Goal: Navigation & Orientation: Find specific page/section

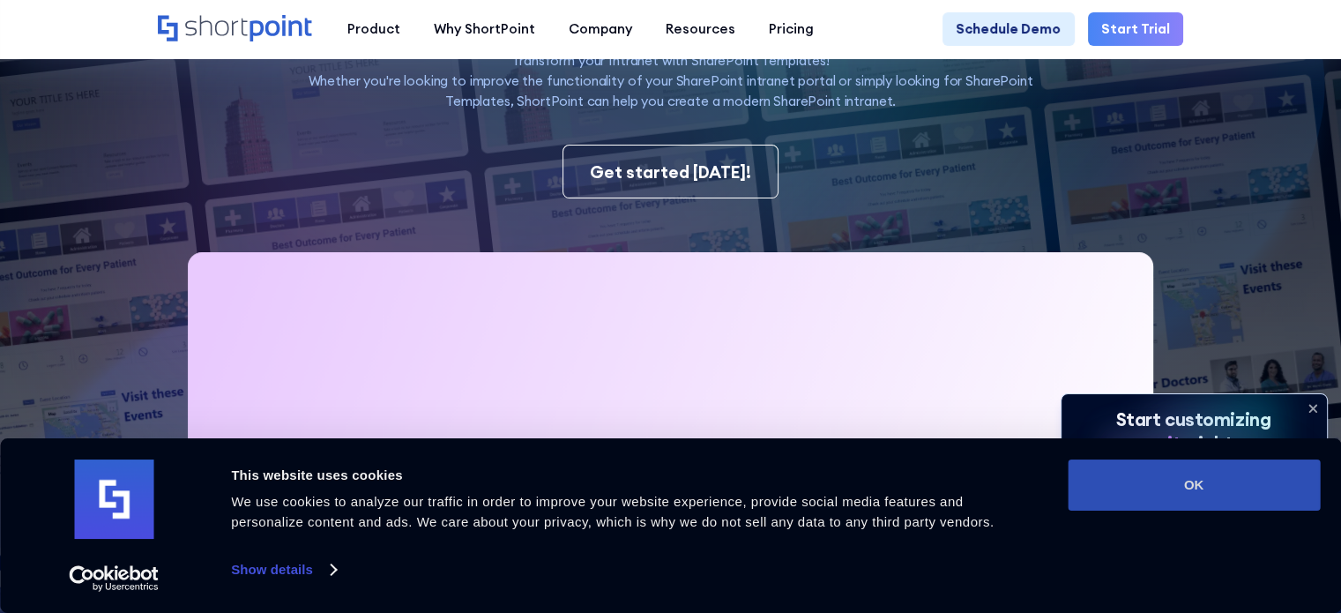
scroll to position [441, 0]
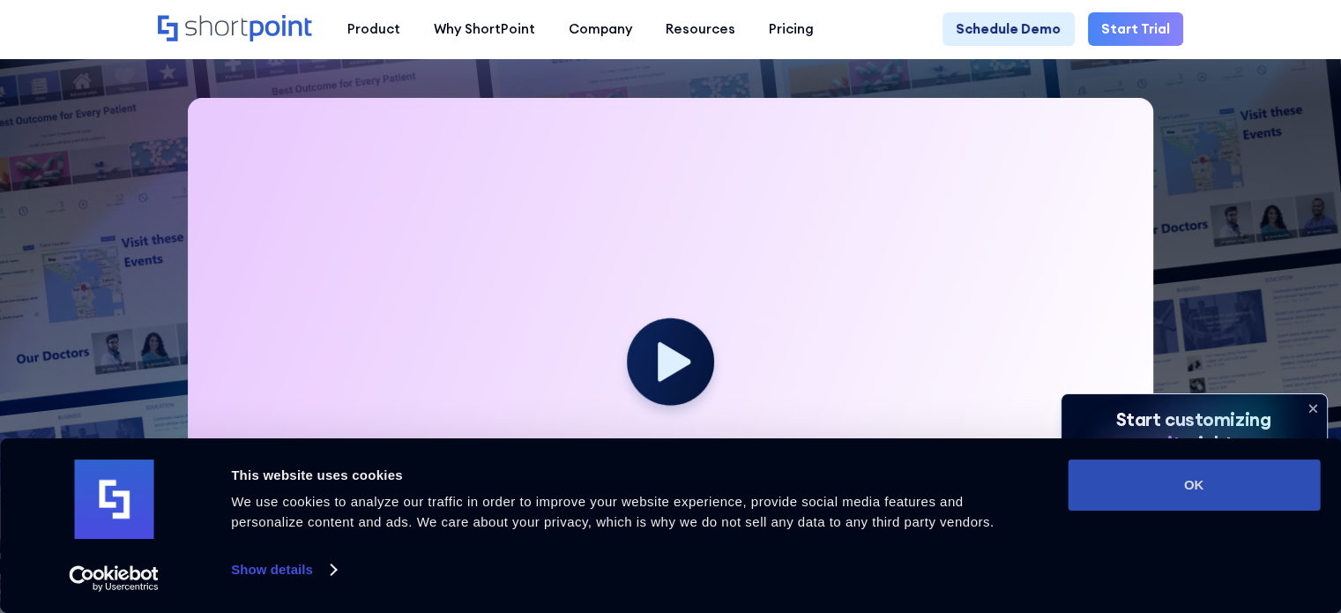
click at [1207, 486] on button "OK" at bounding box center [1194, 485] width 252 height 51
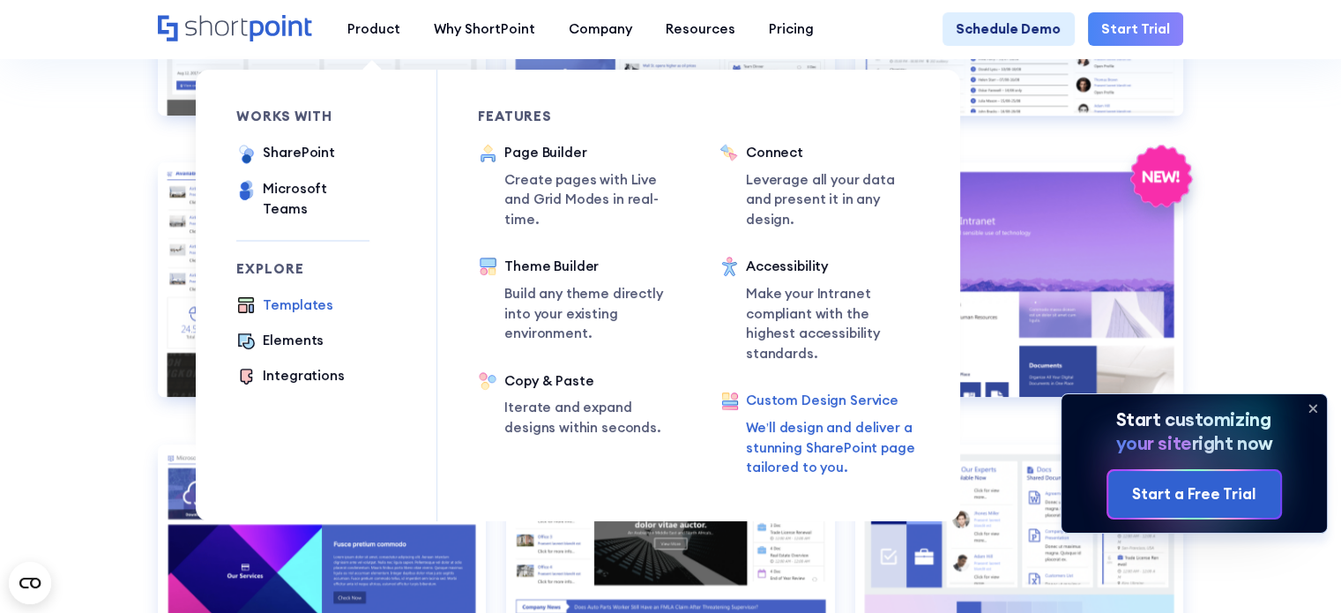
scroll to position [2117, 0]
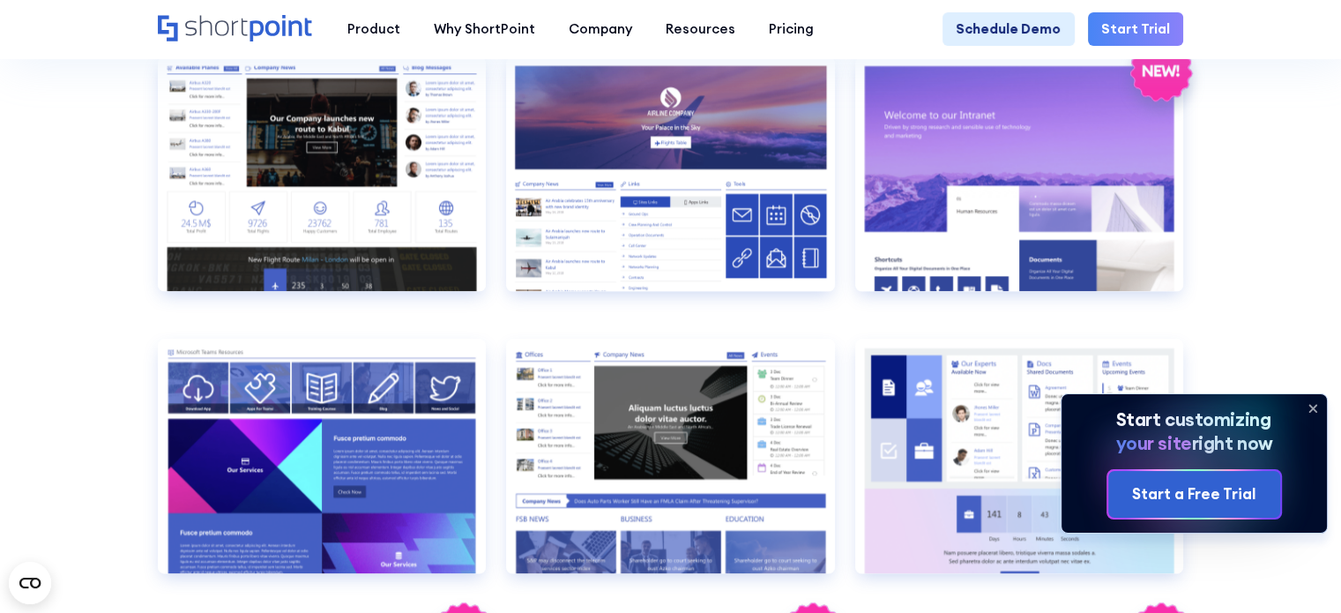
click at [1270, 175] on section "SHAREPOINT INTRANET TEMPLATES Fully customizable SharePoint templates with Shor…" at bounding box center [670, 385] width 1341 height 4936
drag, startPoint x: 1281, startPoint y: 154, endPoint x: 1283, endPoint y: 138, distance: 16.1
click at [1283, 138] on section "SHAREPOINT INTRANET TEMPLATES Fully customizable SharePoint templates with Shor…" at bounding box center [670, 385] width 1341 height 4936
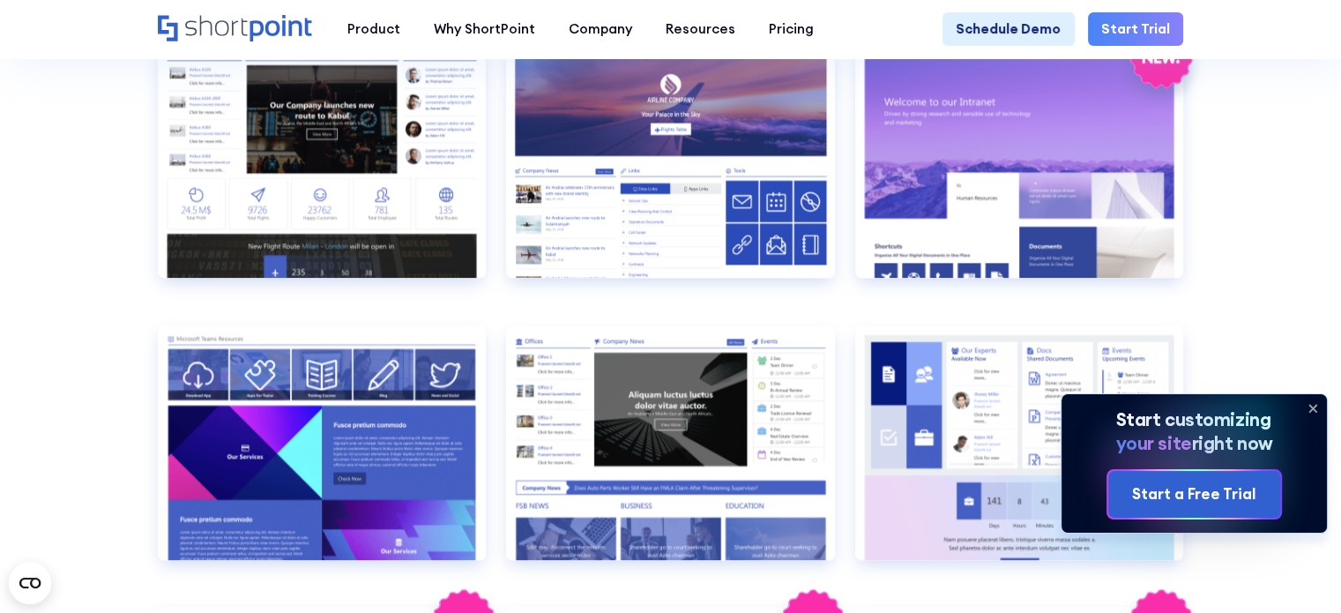
drag, startPoint x: 1283, startPoint y: 138, endPoint x: 1284, endPoint y: 179, distance: 40.6
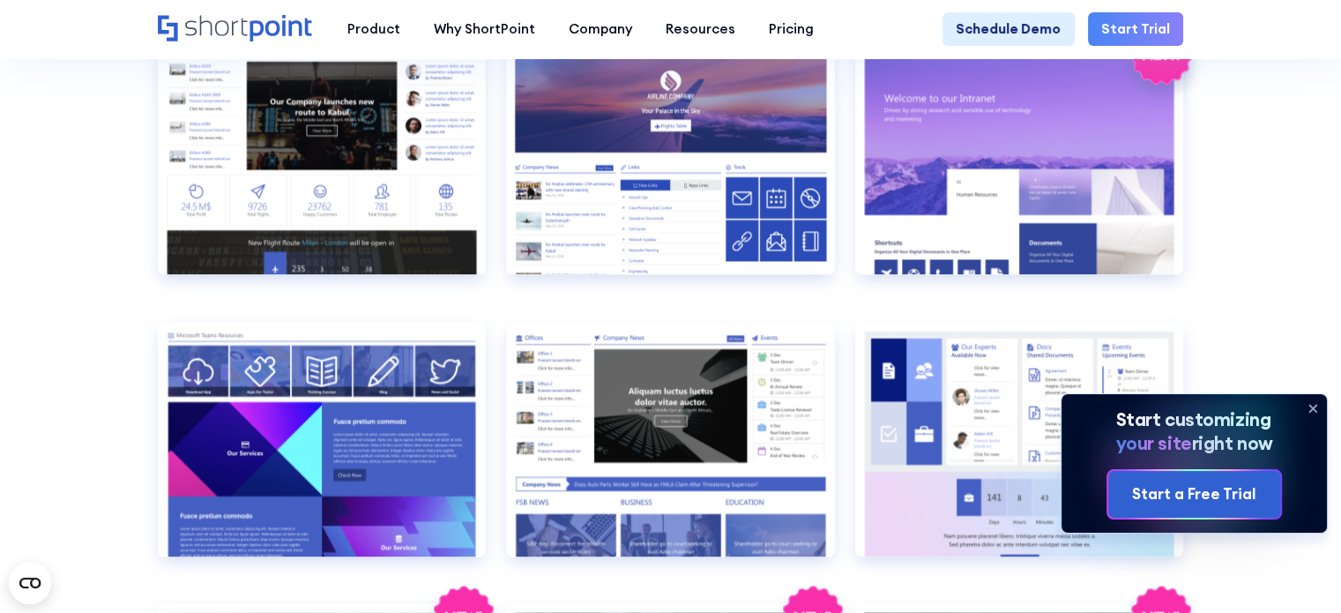
click at [1284, 179] on section "SHAREPOINT INTRANET TEMPLATES Fully customizable SharePoint templates with Shor…" at bounding box center [670, 368] width 1341 height 4936
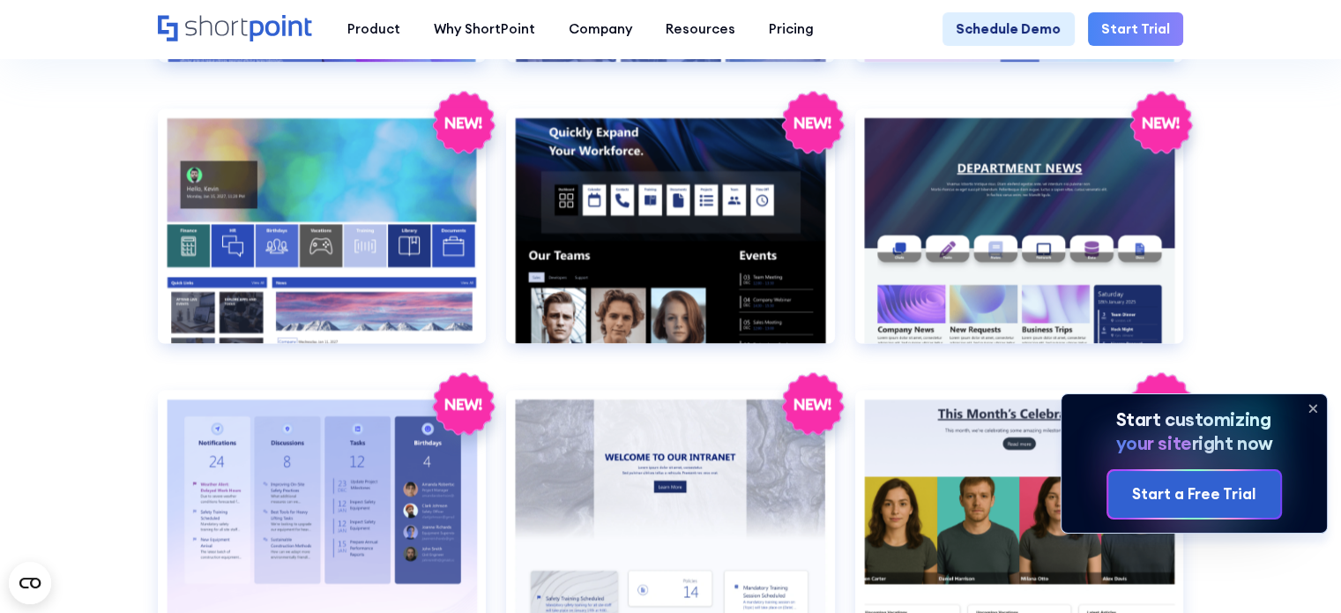
scroll to position [2663, 0]
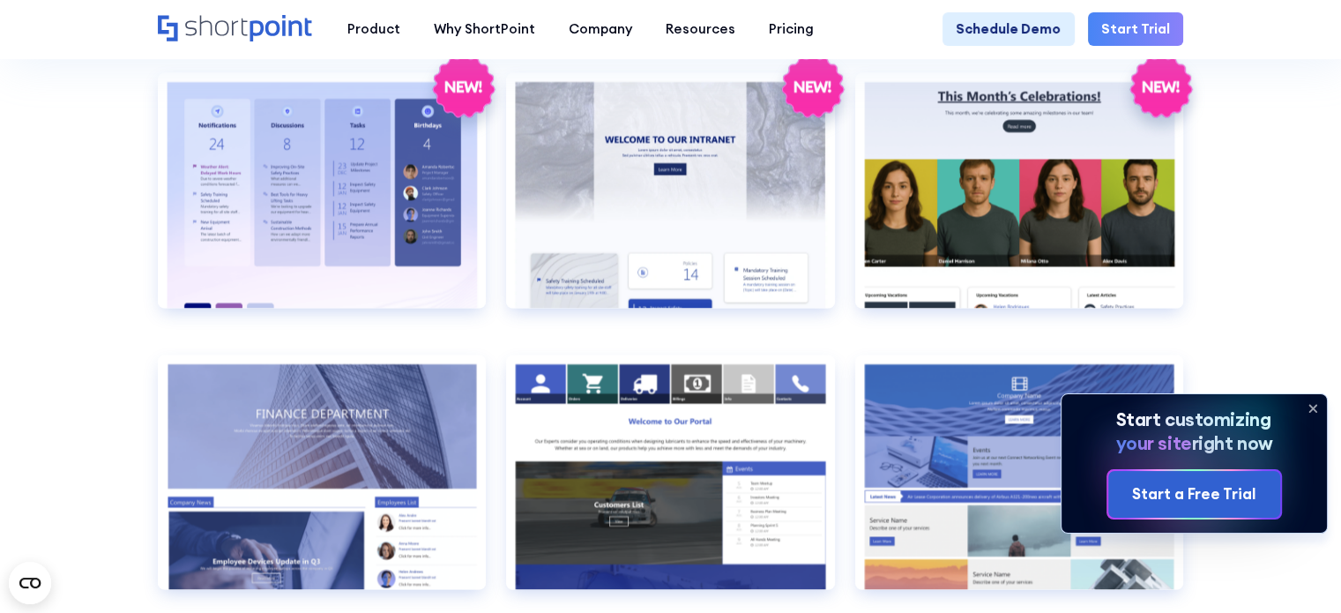
scroll to position [2927, 0]
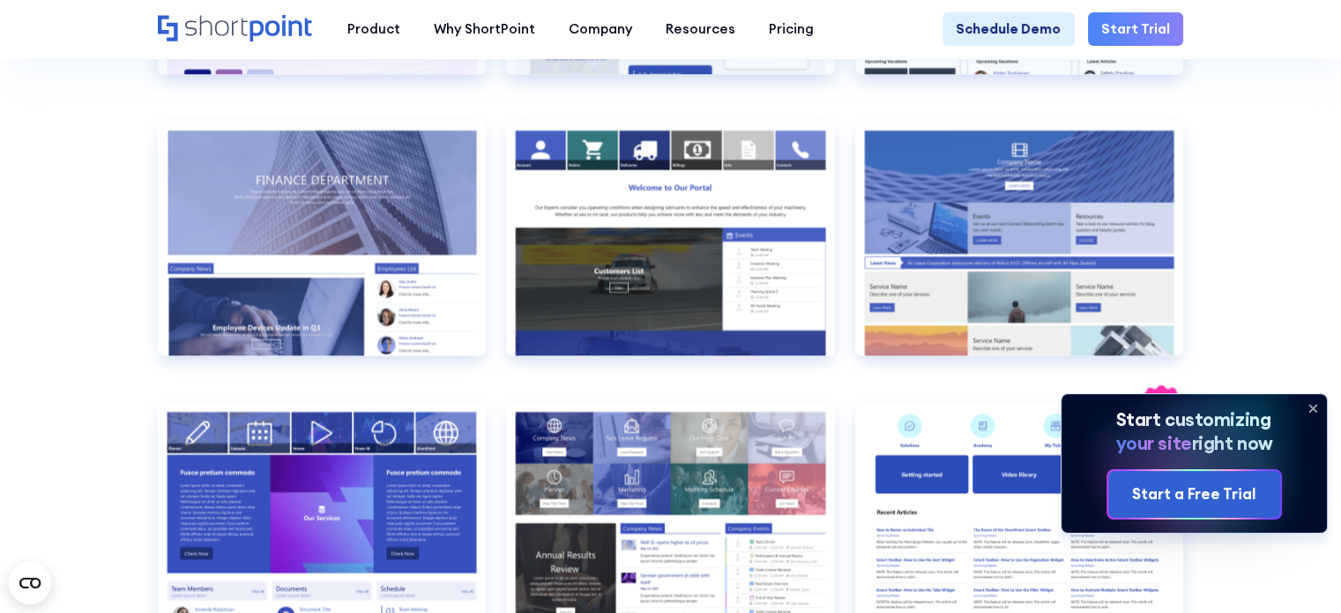
scroll to position [3192, 0]
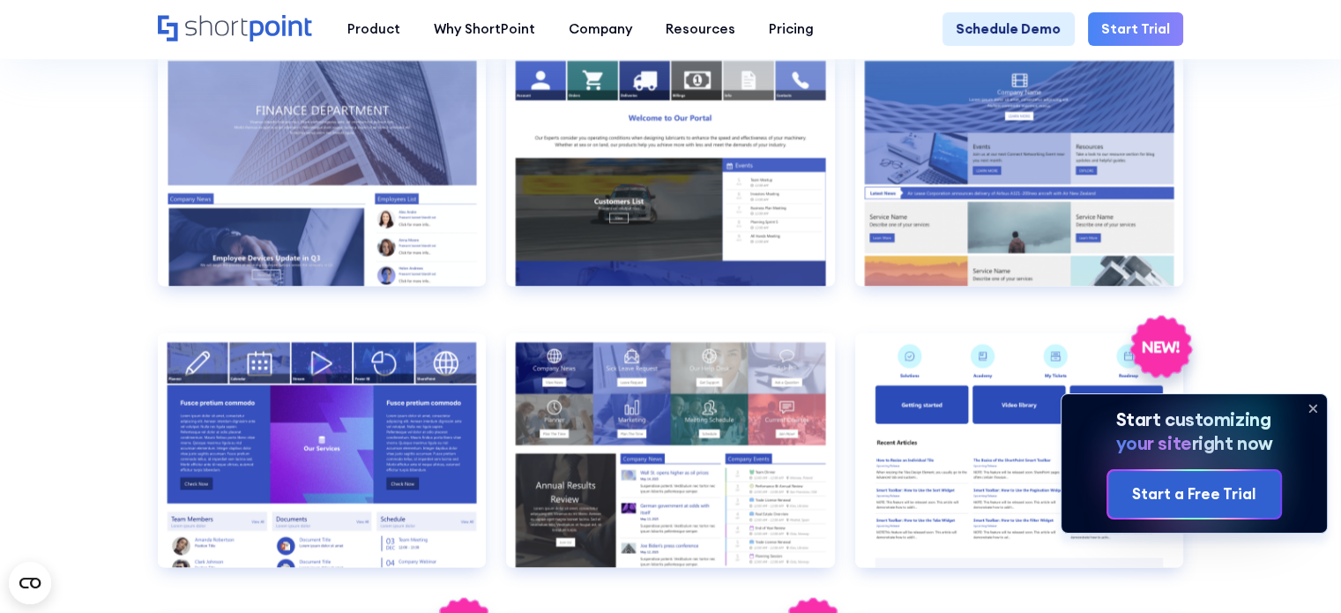
scroll to position [3280, 0]
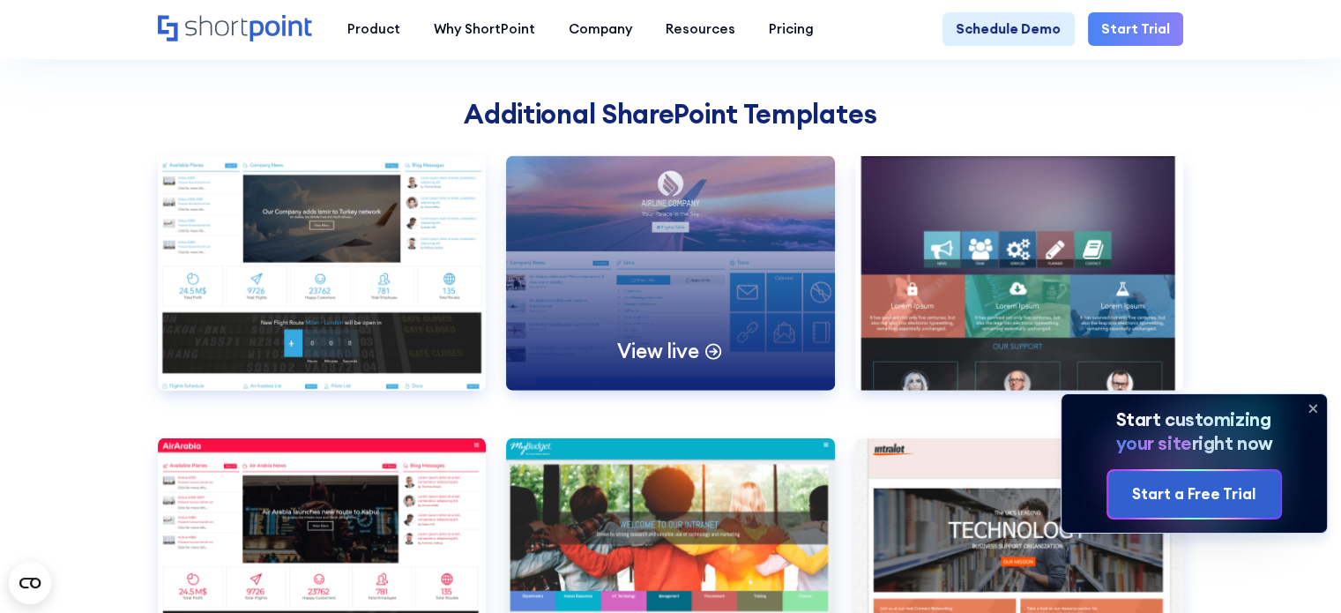
scroll to position [5044, 0]
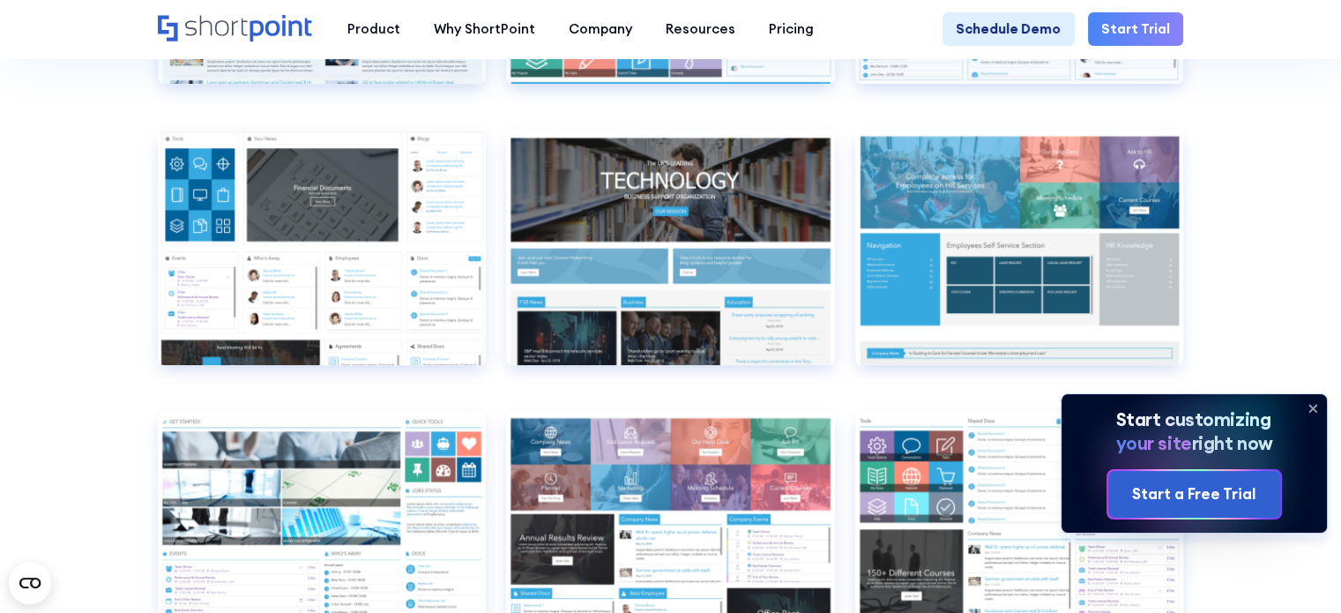
scroll to position [7602, 0]
